Goal: Information Seeking & Learning: Learn about a topic

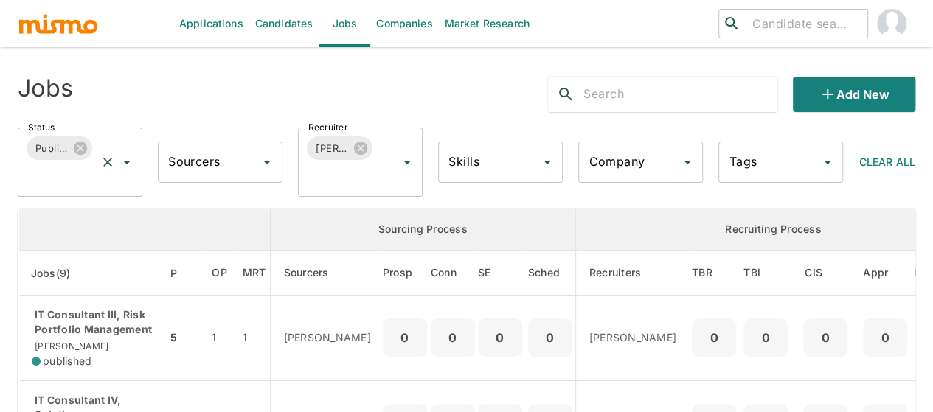
click at [125, 164] on icon "Open" at bounding box center [127, 162] width 18 height 18
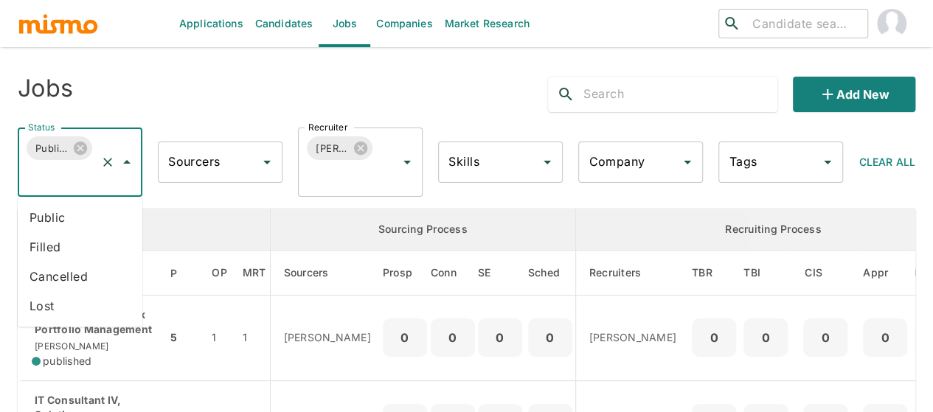
click at [36, 215] on li "Public" at bounding box center [80, 217] width 125 height 29
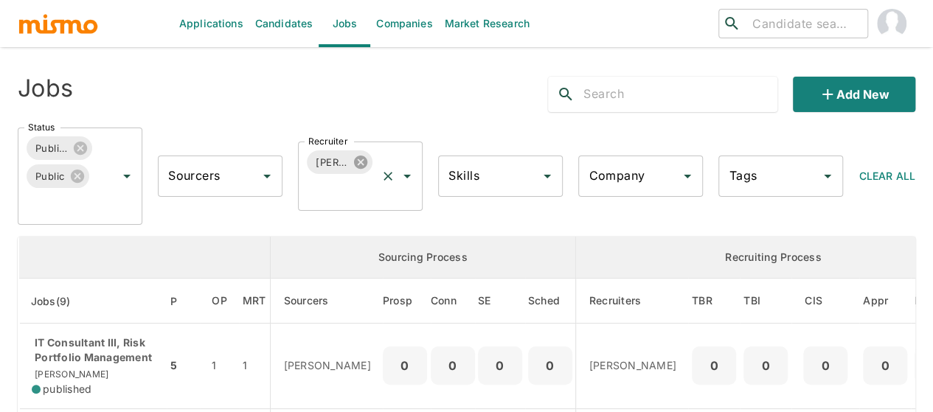
click at [358, 162] on icon at bounding box center [360, 162] width 13 height 13
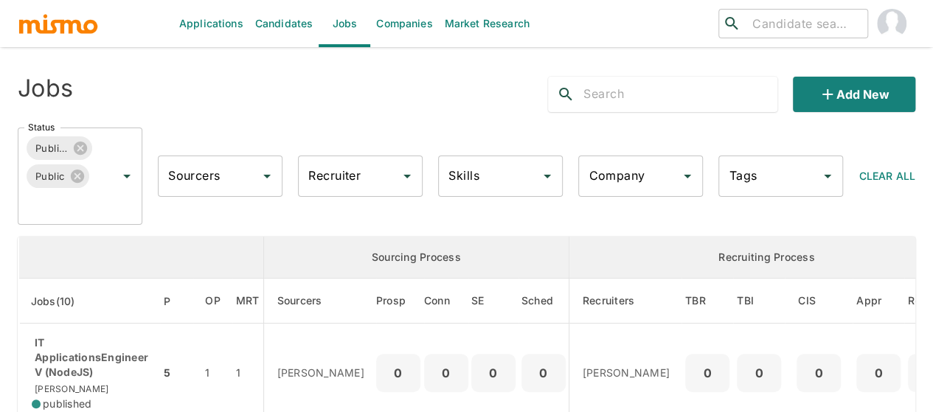
click at [314, 180] on input "Recruiter" at bounding box center [349, 176] width 89 height 28
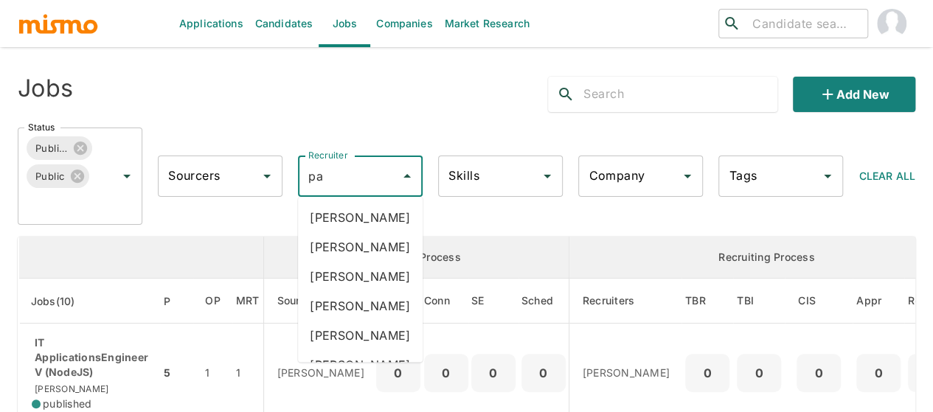
type input "pao"
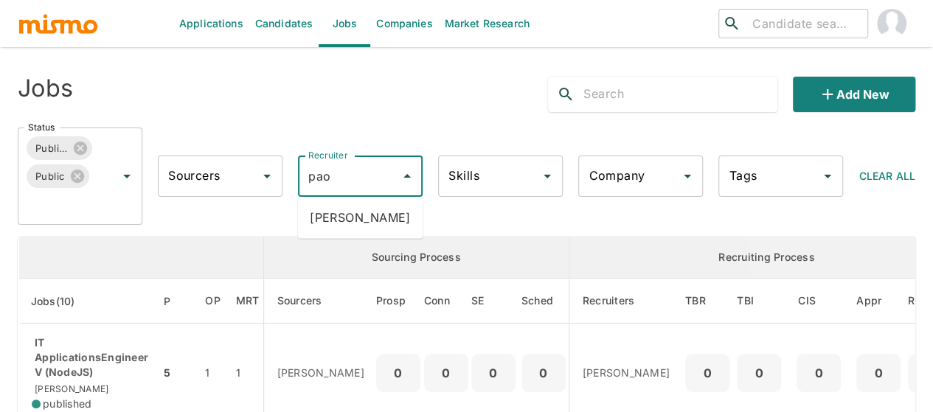
click at [354, 222] on li "[PERSON_NAME]" at bounding box center [360, 217] width 125 height 29
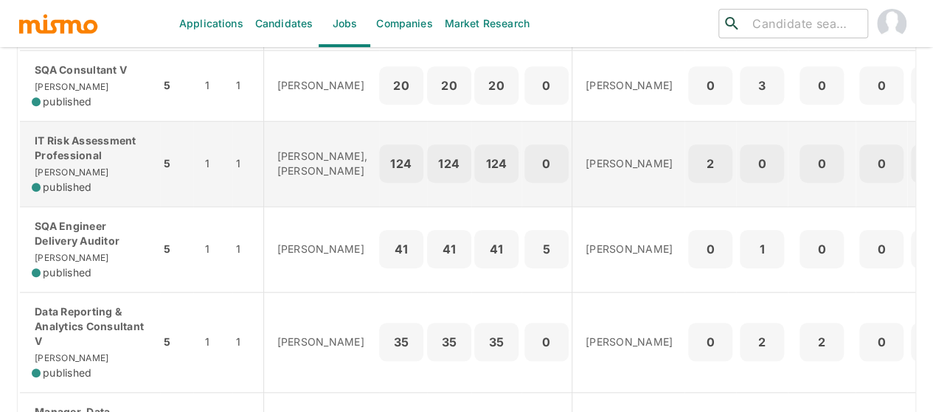
scroll to position [516, 0]
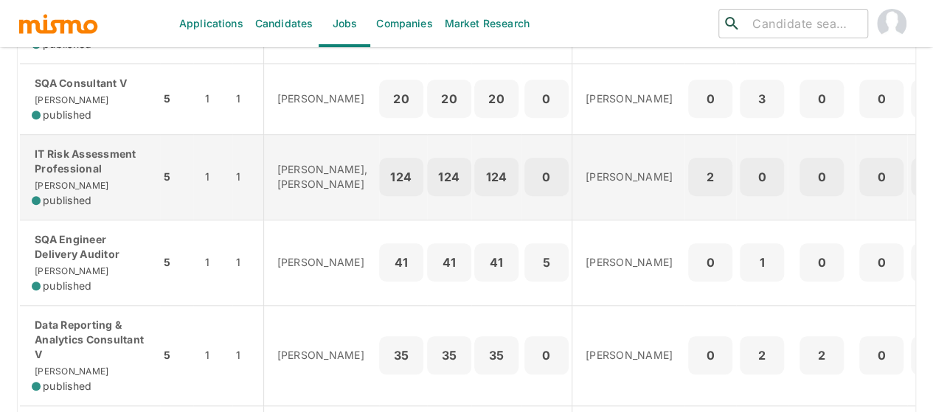
click at [72, 159] on p "IT Risk Assessment Professional" at bounding box center [90, 161] width 117 height 29
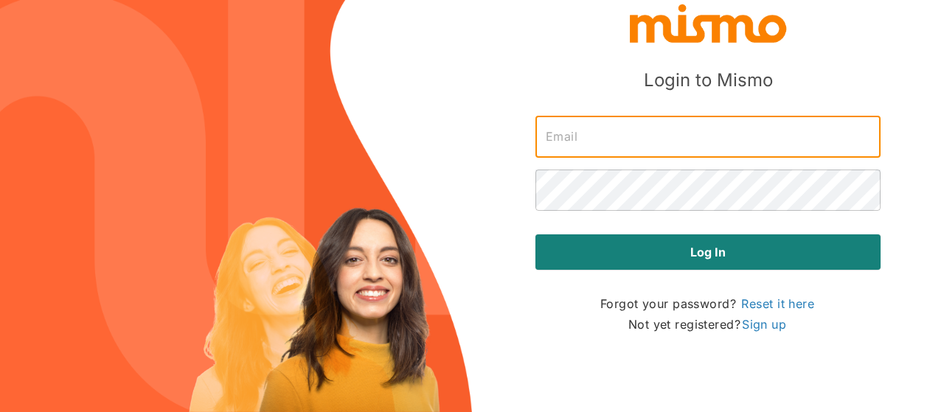
click at [588, 139] on input "text" at bounding box center [707, 137] width 345 height 41
type input "[PERSON_NAME][EMAIL_ADDRESS][DOMAIN_NAME]"
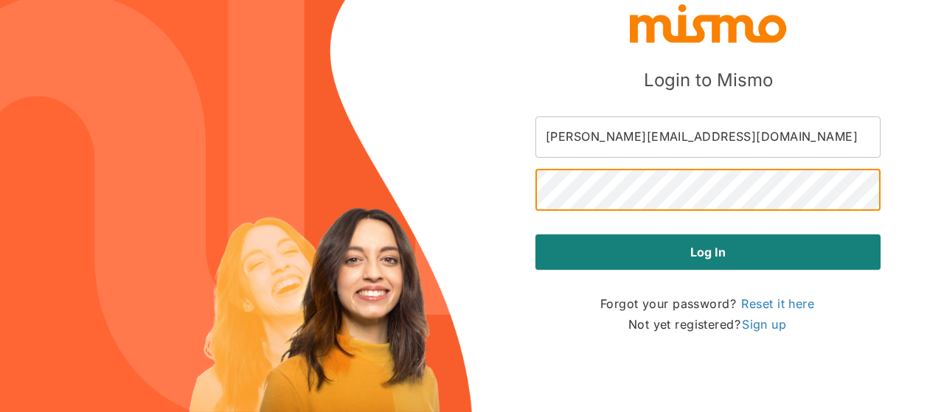
click at [535, 234] on button "Log in" at bounding box center [707, 251] width 345 height 35
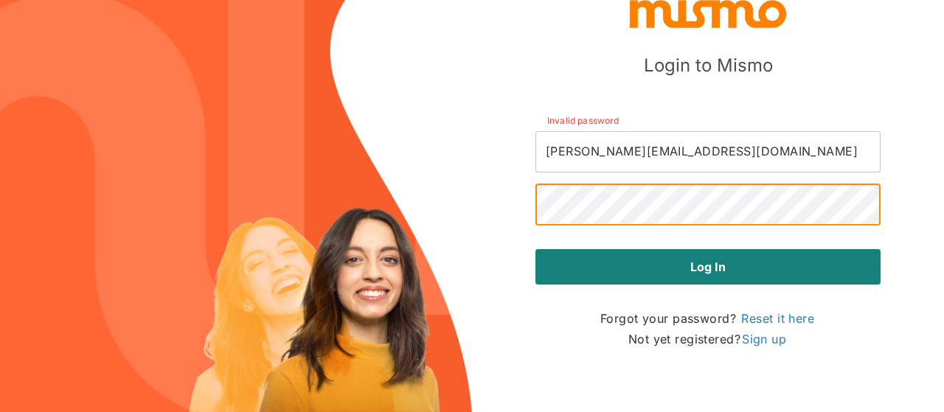
click at [535, 249] on button "Log in" at bounding box center [707, 266] width 345 height 35
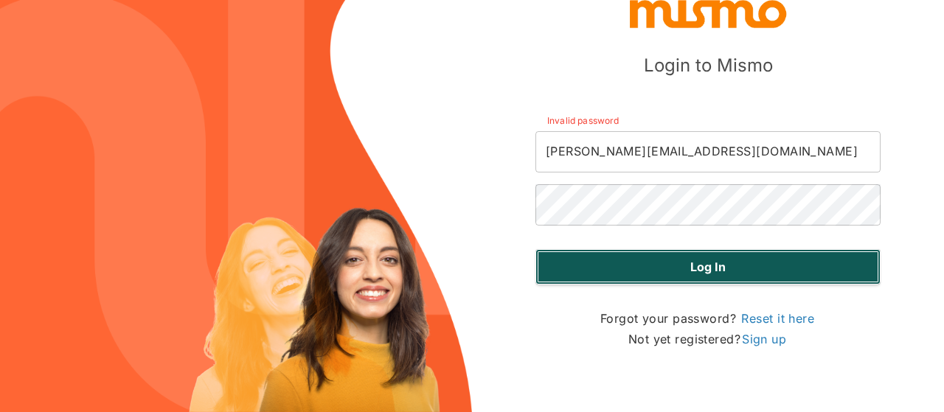
click at [664, 272] on button "Log in" at bounding box center [707, 266] width 345 height 35
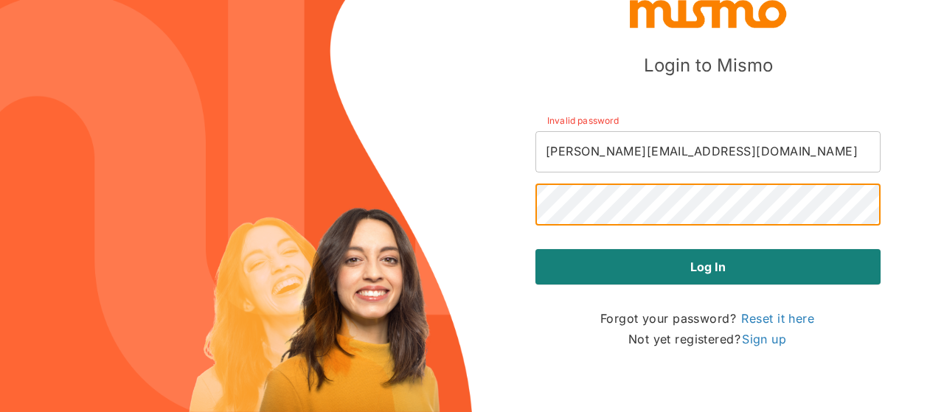
click at [535, 249] on button "Log in" at bounding box center [707, 266] width 345 height 35
click at [398, 207] on div "Login to Mismo Invalid password maia@mismo.team ​ ​ Log in Forgot your password…" at bounding box center [472, 206] width 944 height 412
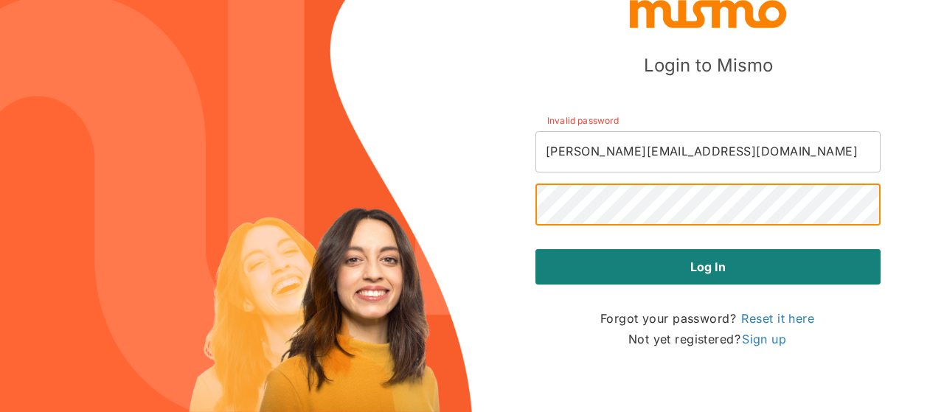
click at [535, 249] on button "Log in" at bounding box center [707, 266] width 345 height 35
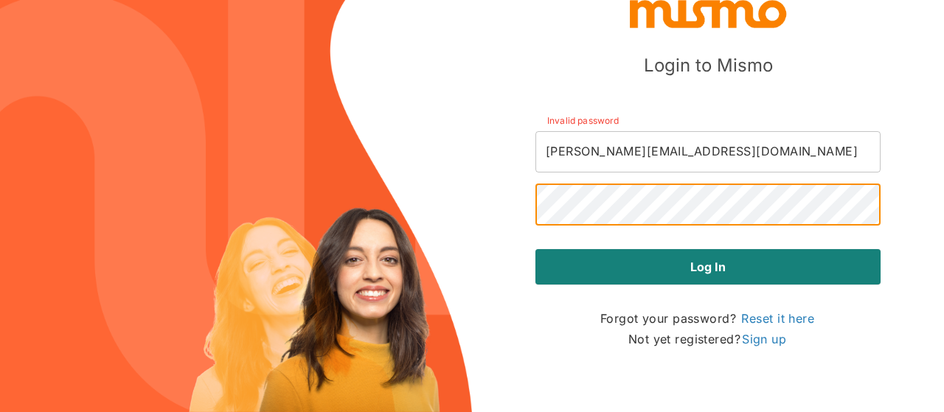
click at [535, 249] on button "Log in" at bounding box center [707, 266] width 345 height 35
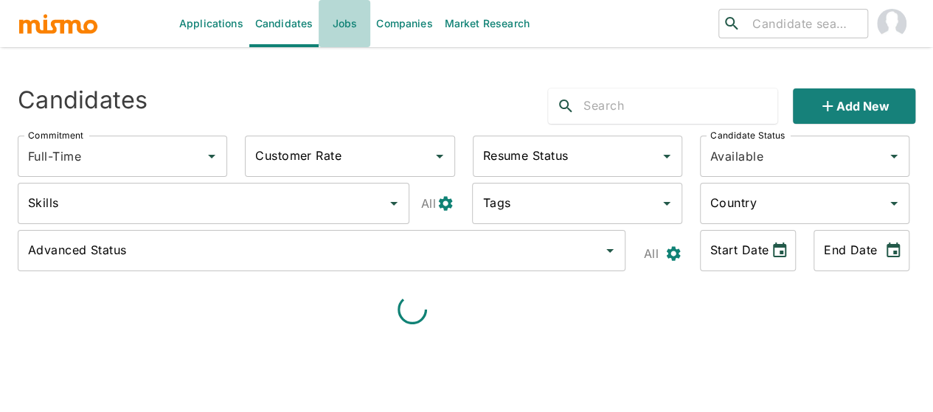
click at [353, 37] on link "Jobs" at bounding box center [345, 23] width 52 height 47
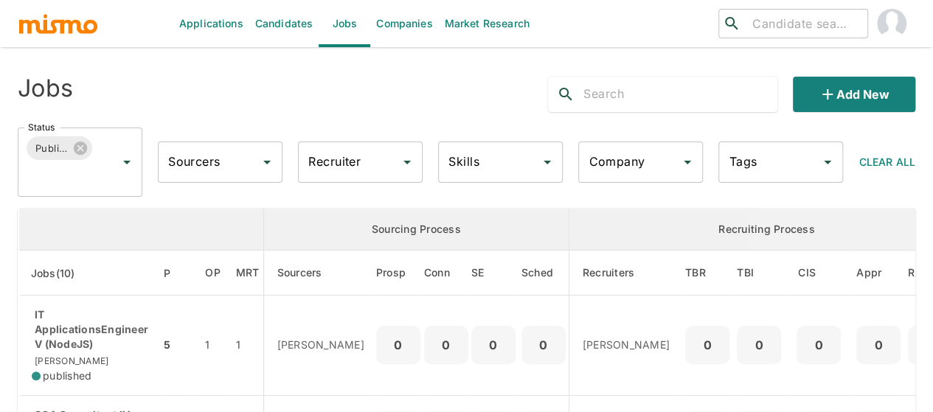
click at [130, 163] on icon "Open" at bounding box center [127, 162] width 18 height 18
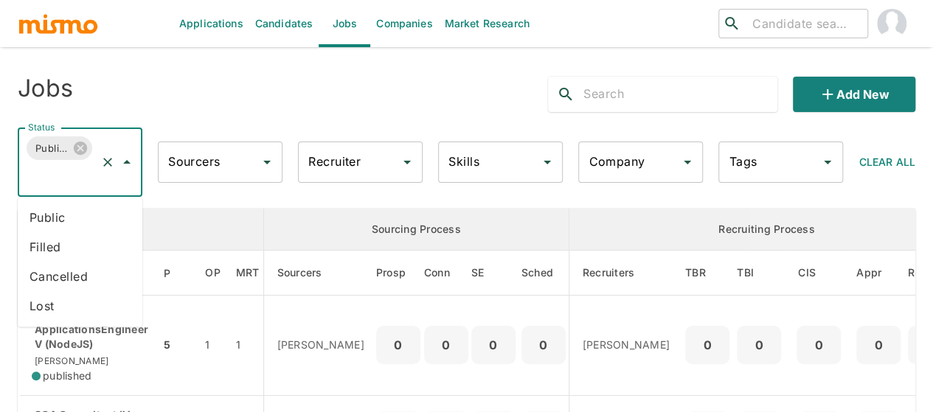
click at [76, 219] on li "Public" at bounding box center [80, 217] width 125 height 29
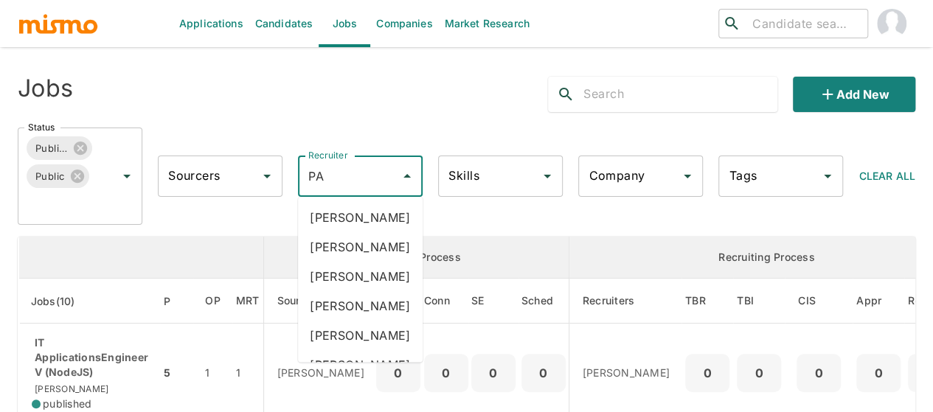
type input "PAO"
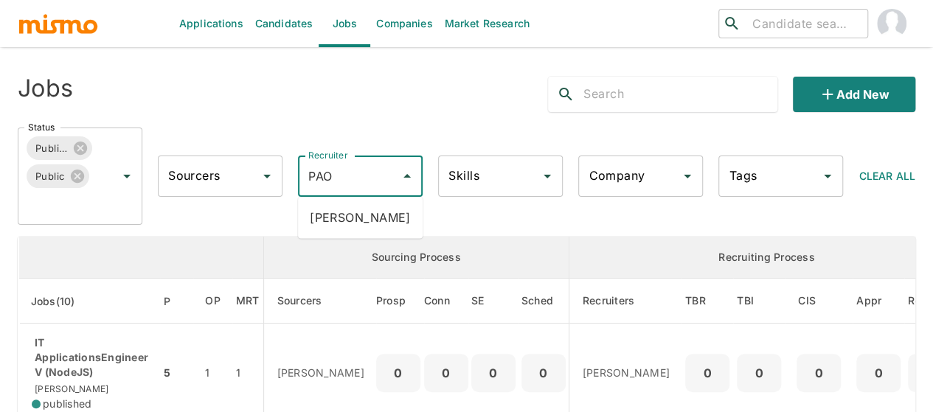
click at [339, 218] on li "[PERSON_NAME]" at bounding box center [360, 217] width 125 height 29
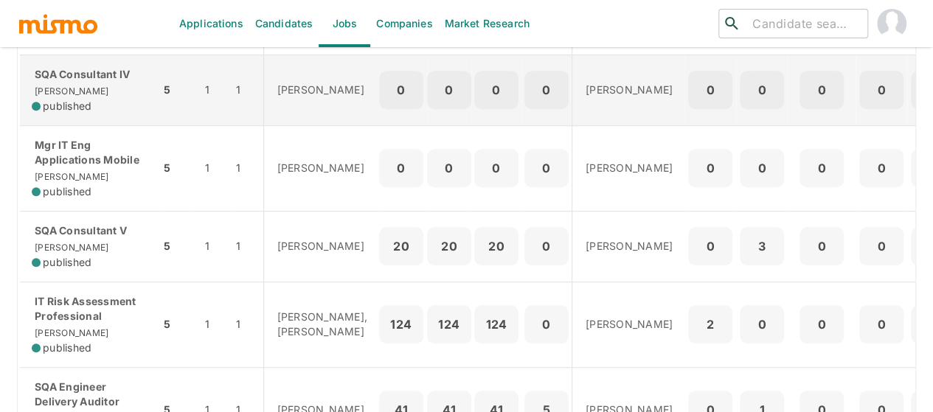
scroll to position [516, 0]
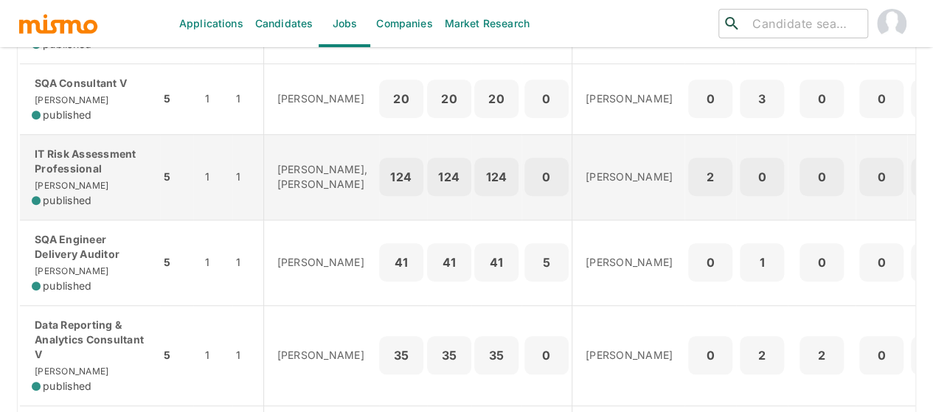
click at [63, 150] on p "IT Risk Assessment Professional" at bounding box center [90, 161] width 117 height 29
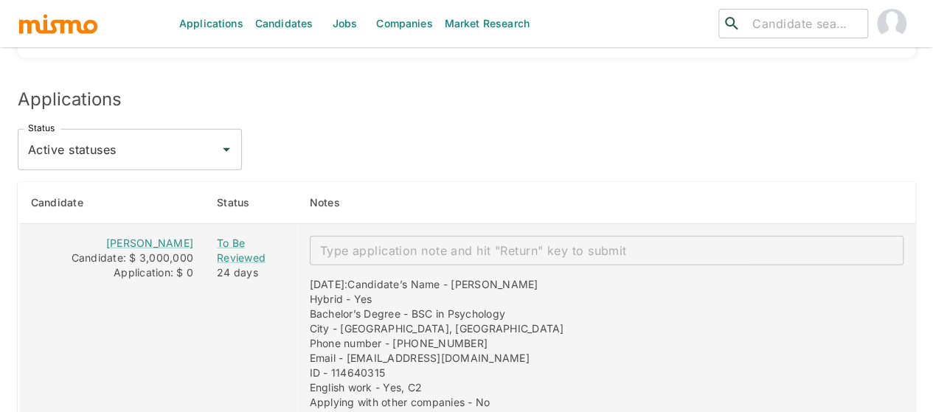
scroll to position [1843, 0]
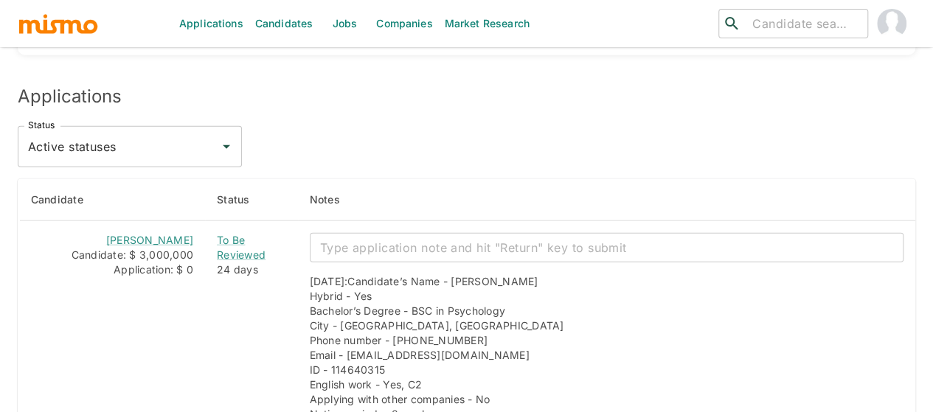
click at [133, 133] on input "Active statuses" at bounding box center [118, 147] width 189 height 28
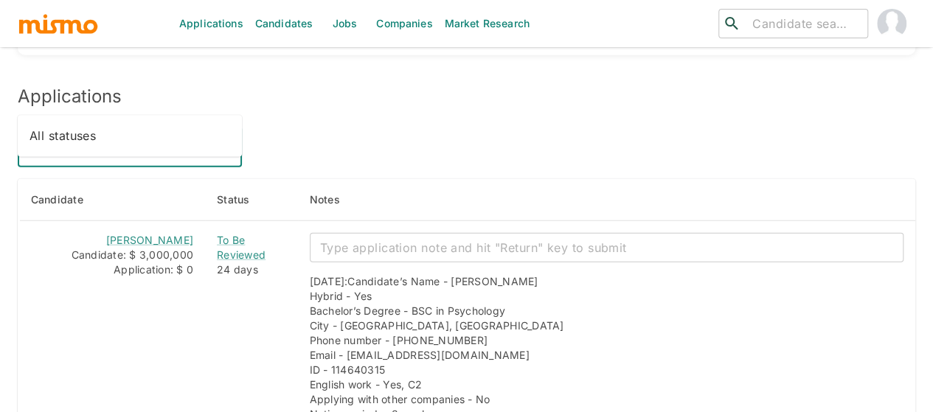
click at [115, 125] on li "All statuses" at bounding box center [130, 136] width 224 height 29
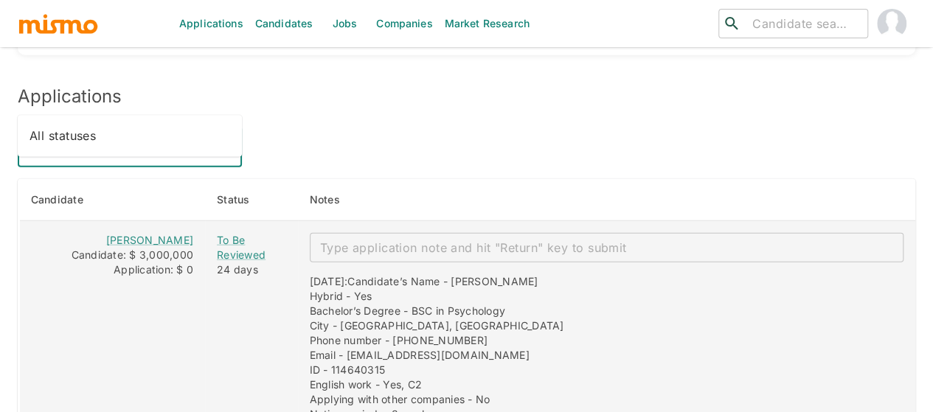
type input "All statuses"
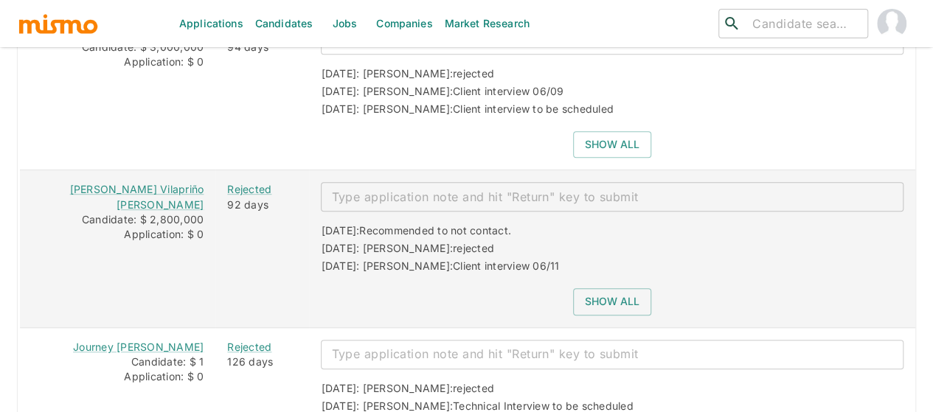
scroll to position [3245, 0]
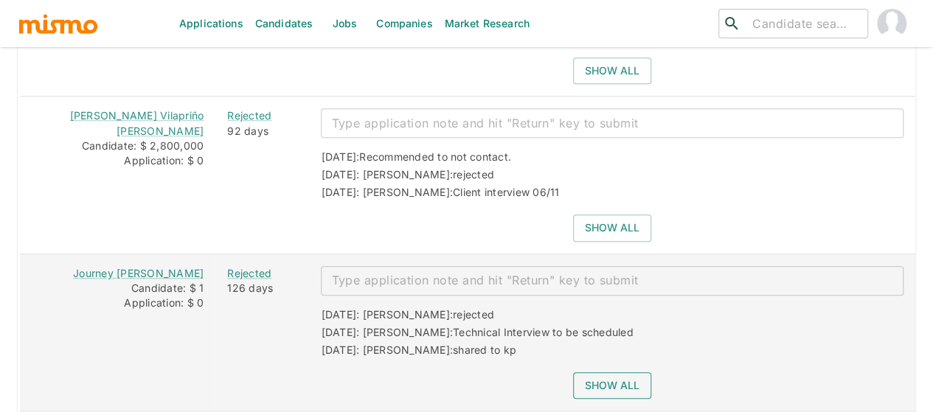
click at [588, 372] on button "Show all" at bounding box center [612, 385] width 78 height 27
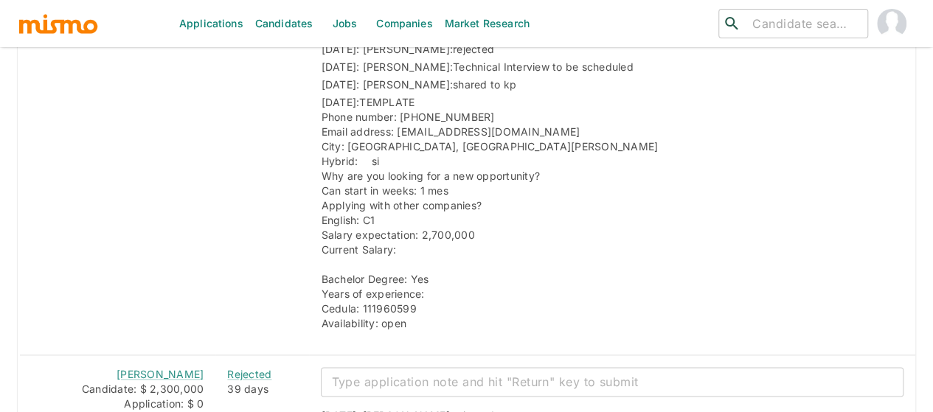
scroll to position [3805, 0]
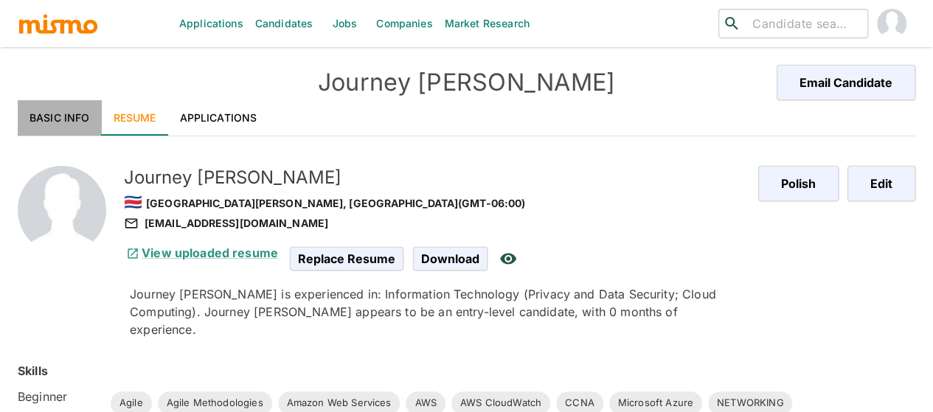
click at [74, 117] on link "Basic Info" at bounding box center [60, 117] width 84 height 35
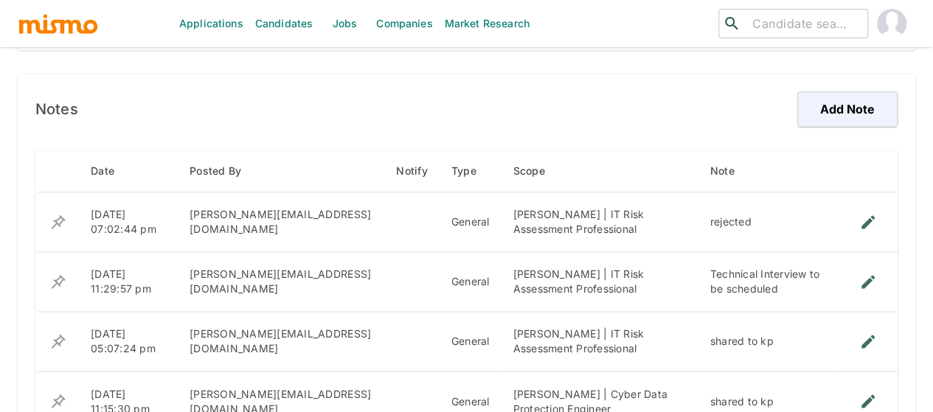
scroll to position [1011, 0]
